Goal: Information Seeking & Learning: Find specific fact

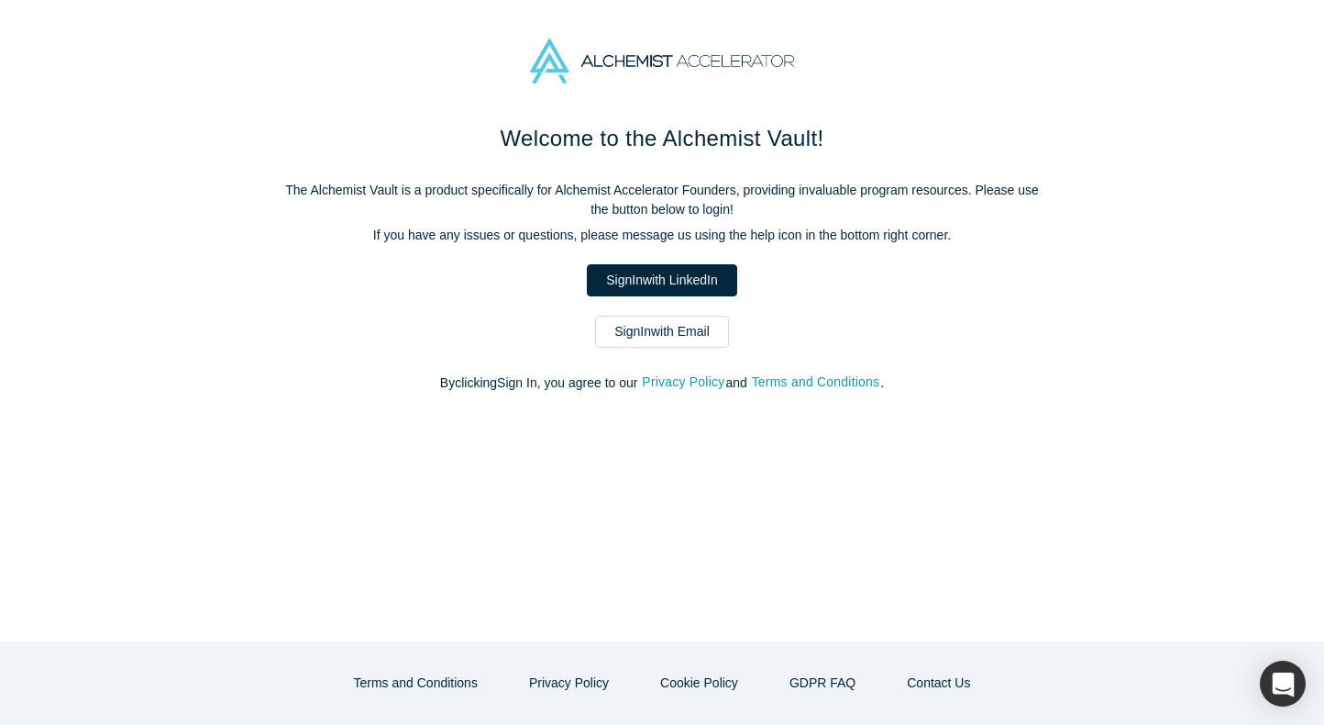
click at [638, 330] on link "Sign In with Email" at bounding box center [662, 332] width 134 height 32
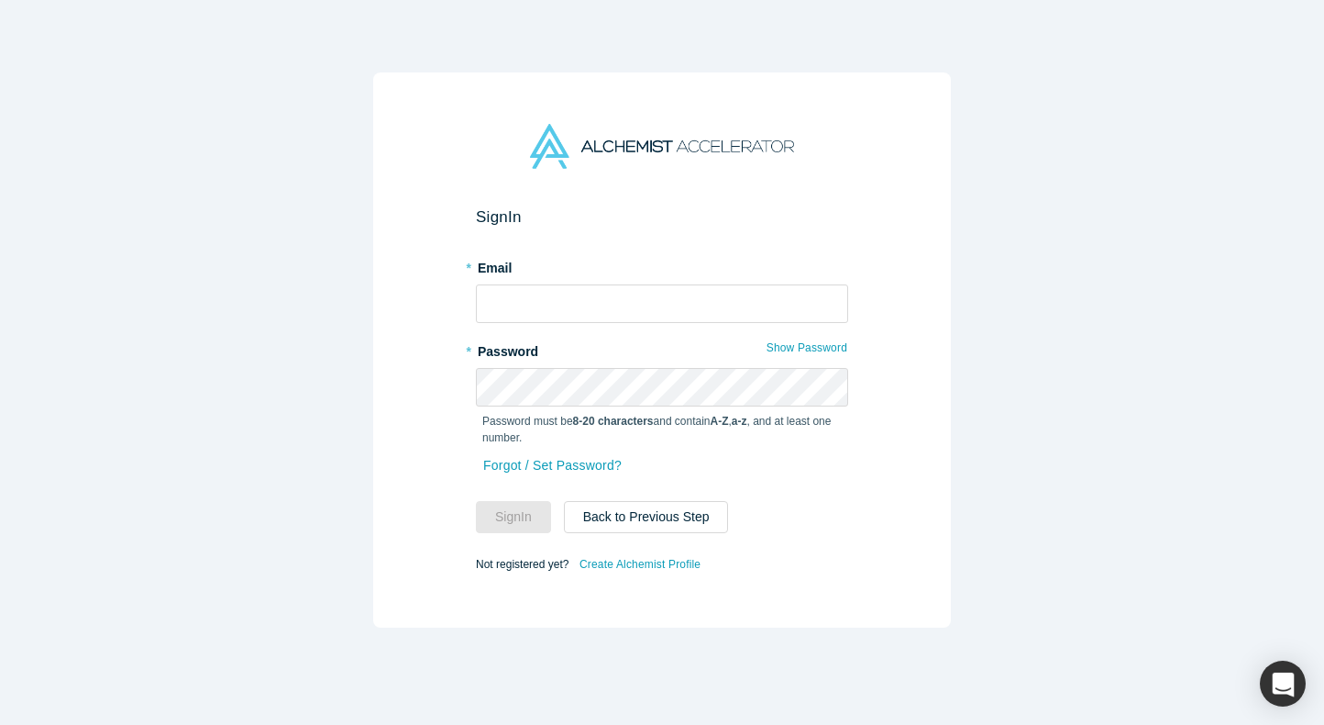
click at [560, 279] on div "* Email" at bounding box center [662, 287] width 372 height 71
click at [550, 294] on input "text" at bounding box center [662, 303] width 372 height 39
type input "[EMAIL_ADDRESS][DOMAIN_NAME]"
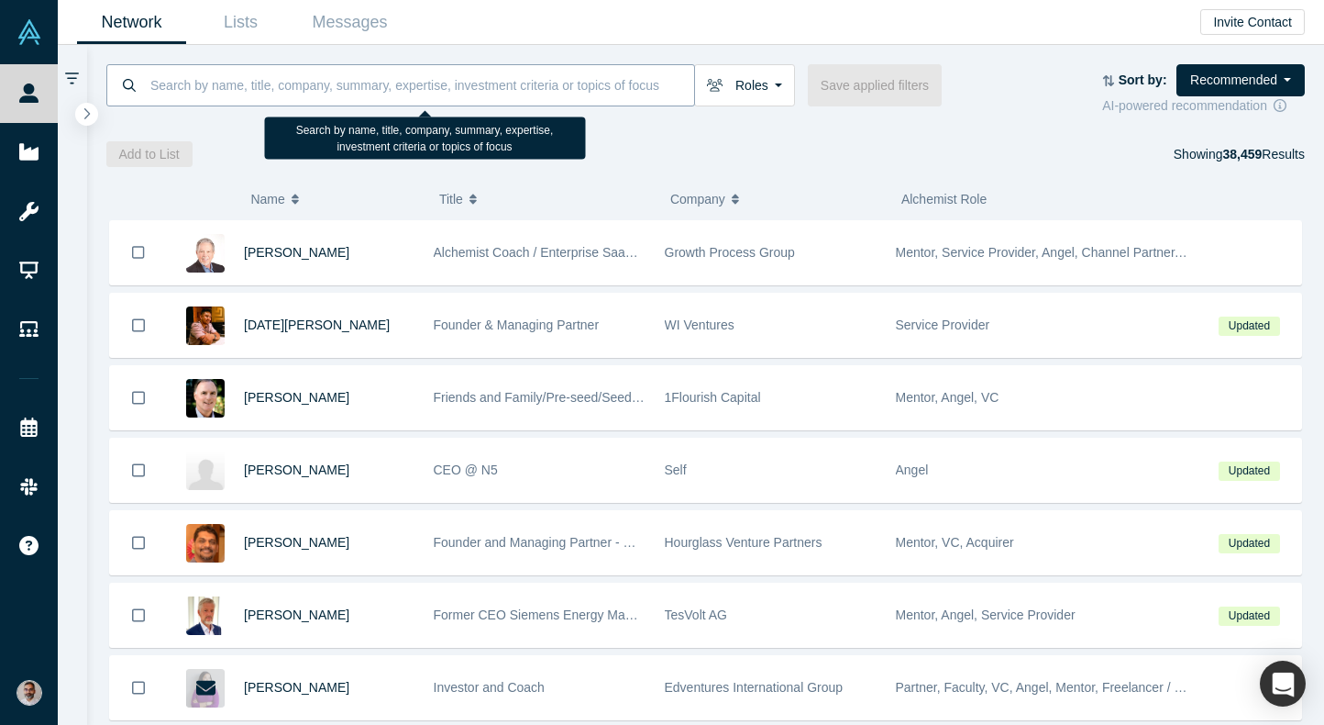
click at [326, 97] on input at bounding box center [422, 84] width 546 height 43
type input "h"
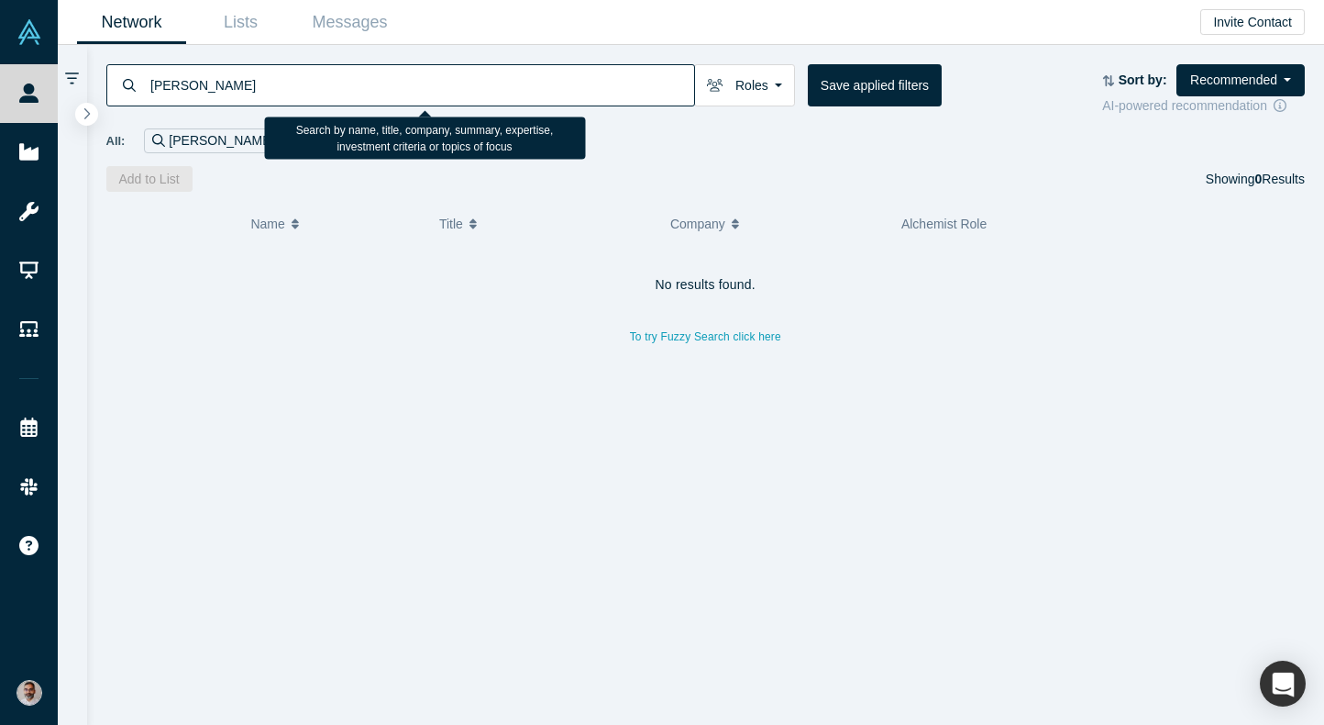
click at [202, 89] on input "[PERSON_NAME]" at bounding box center [422, 84] width 546 height 43
click at [184, 86] on input "[PERSON_NAME]" at bounding box center [422, 84] width 546 height 43
type input "leeb"
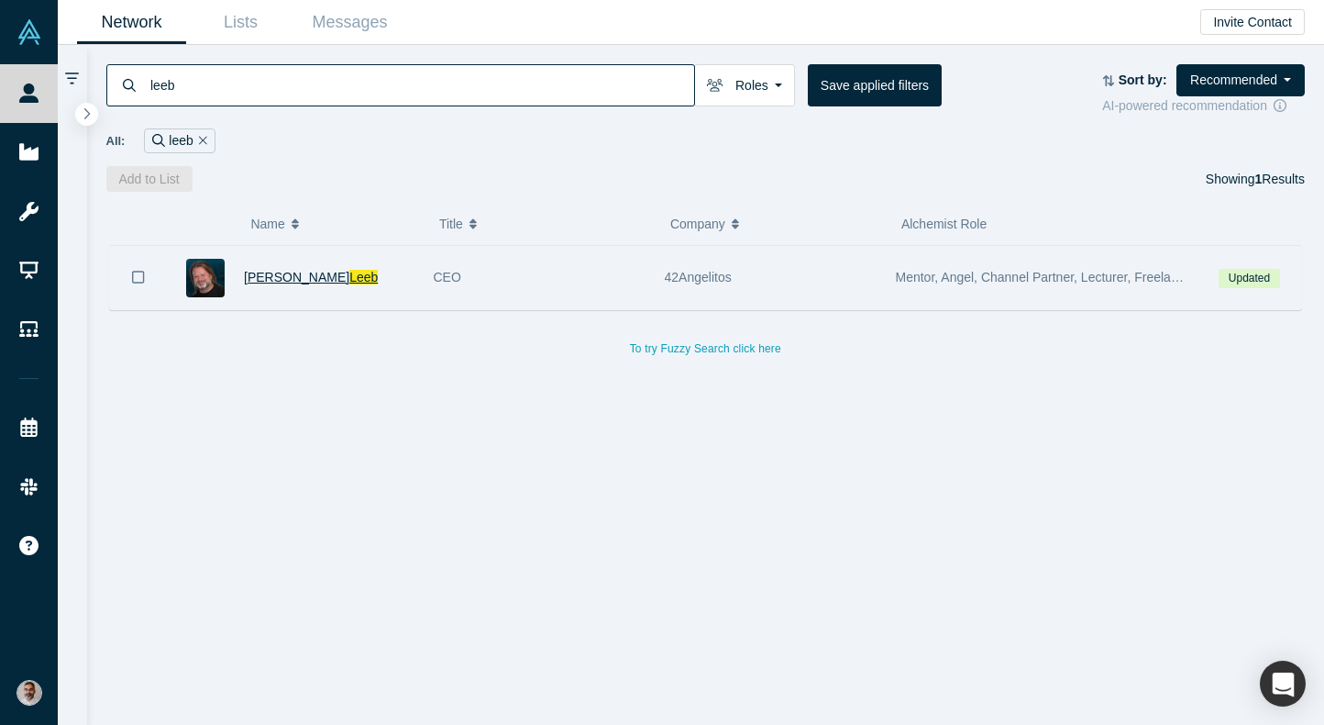
click at [275, 270] on span "[PERSON_NAME]" at bounding box center [296, 277] width 105 height 15
